Goal: Task Accomplishment & Management: Manage account settings

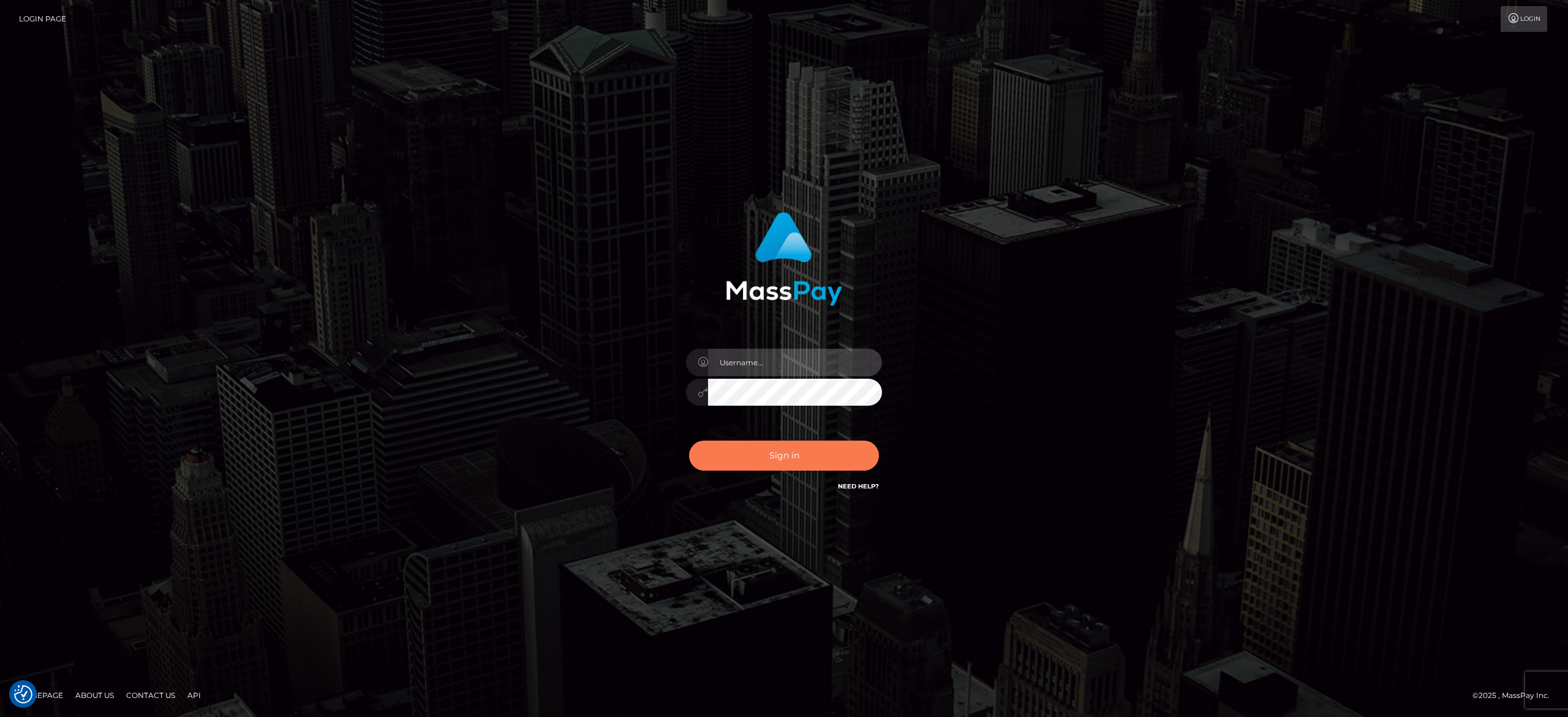
type input "alexandra.barbu"
click at [783, 444] on button "Sign in" at bounding box center [784, 456] width 190 height 30
type input "alexandra.barbu"
click at [750, 449] on button "Sign in" at bounding box center [784, 456] width 190 height 30
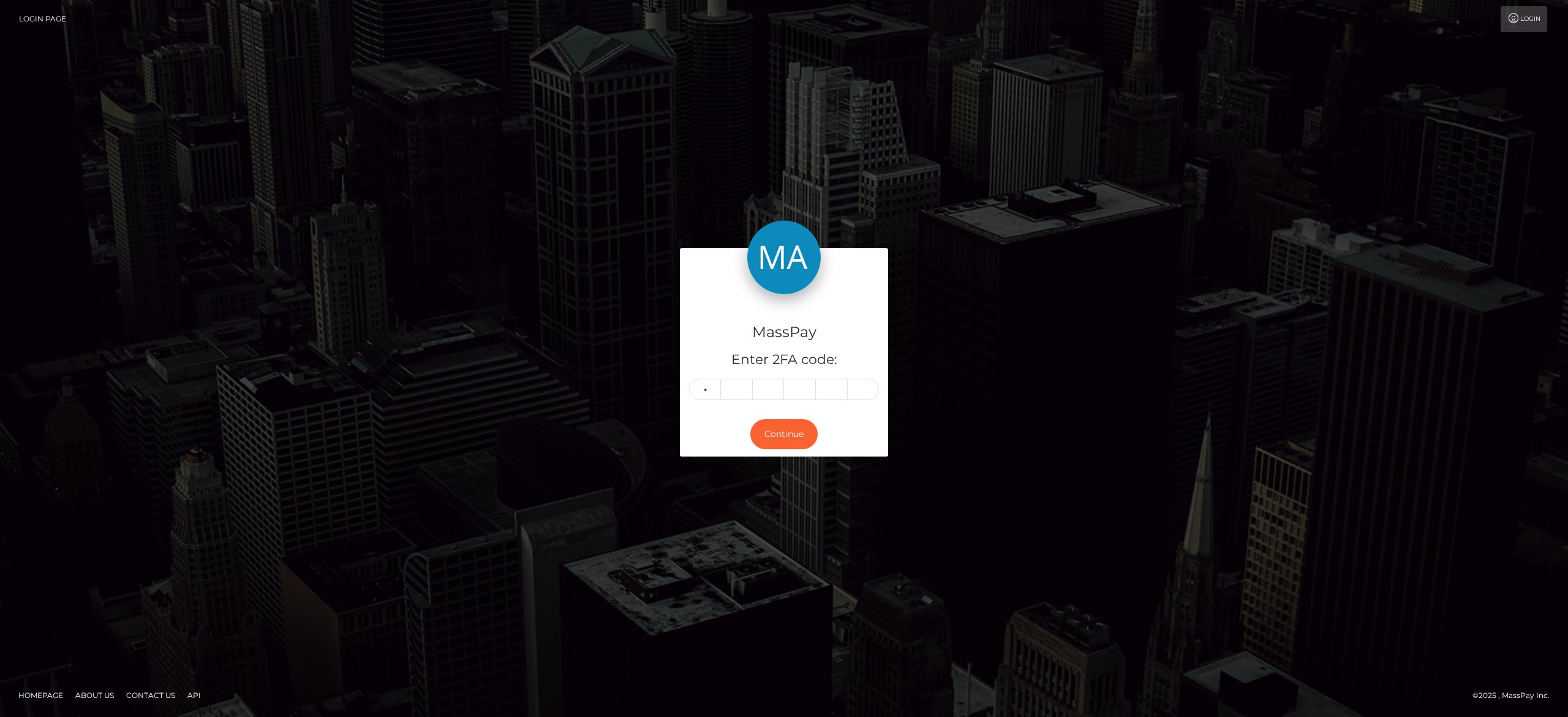
type input "8"
type input "1"
type input "0"
type input "6"
type input "0"
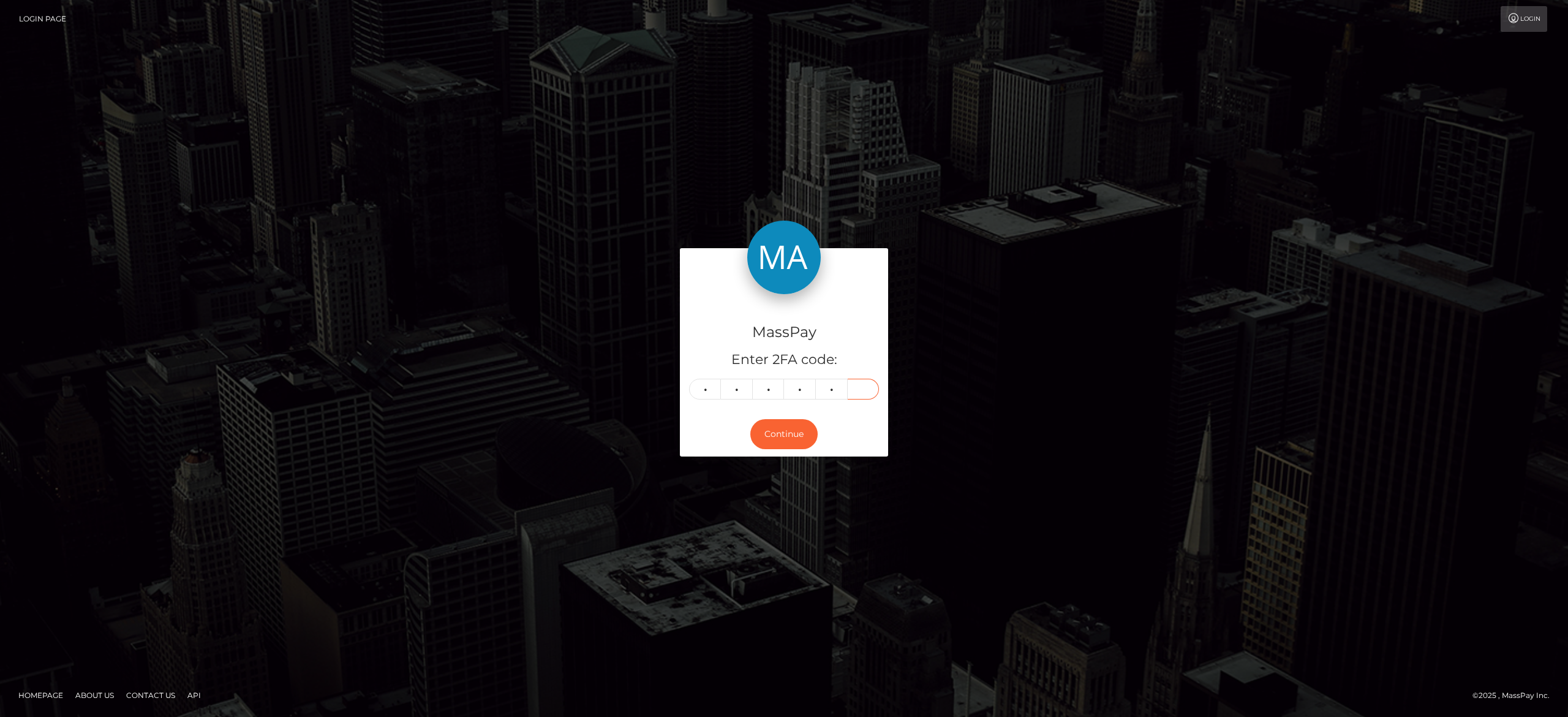
type input "9"
